Goal: Find specific page/section: Find specific page/section

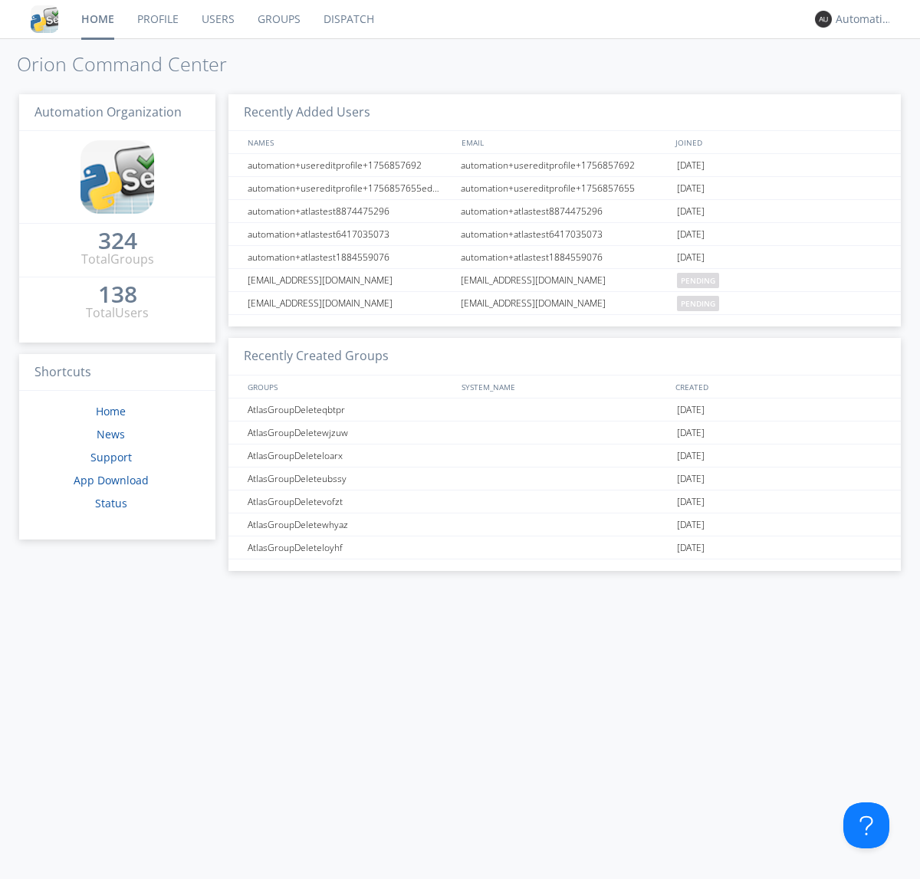
click at [347, 19] on link "Dispatch" at bounding box center [349, 19] width 74 height 38
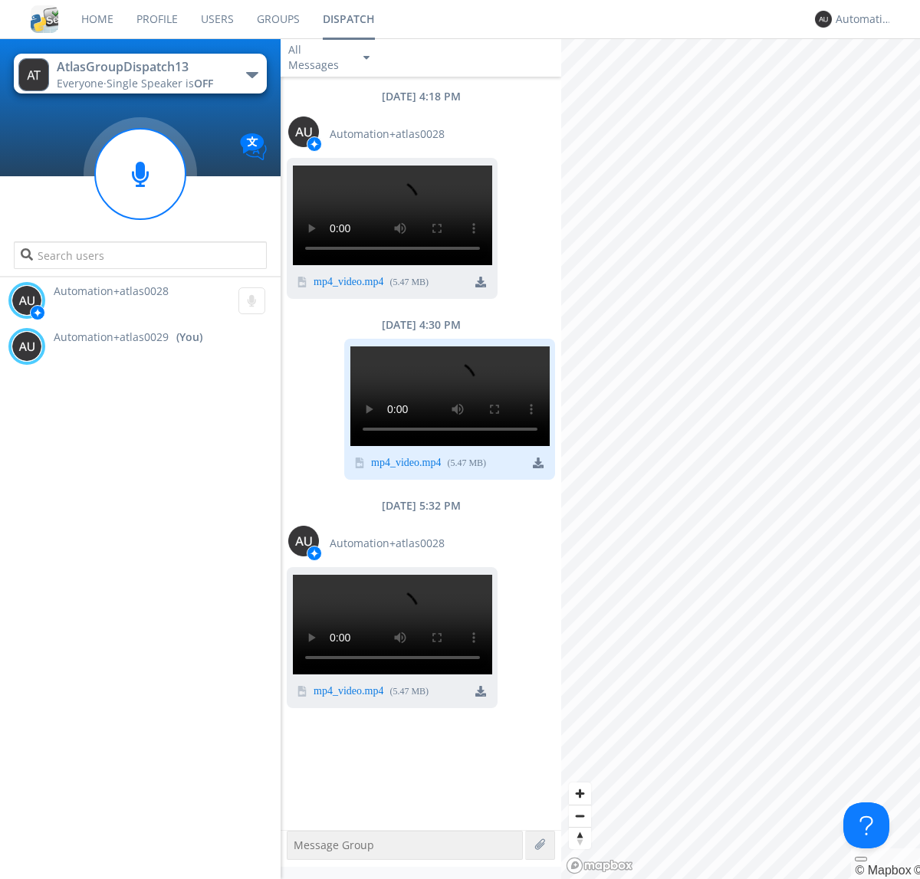
scroll to position [649, 0]
click at [860, 19] on div "Automation+atlas0029" at bounding box center [865, 19] width 58 height 15
